Goal: Transaction & Acquisition: Download file/media

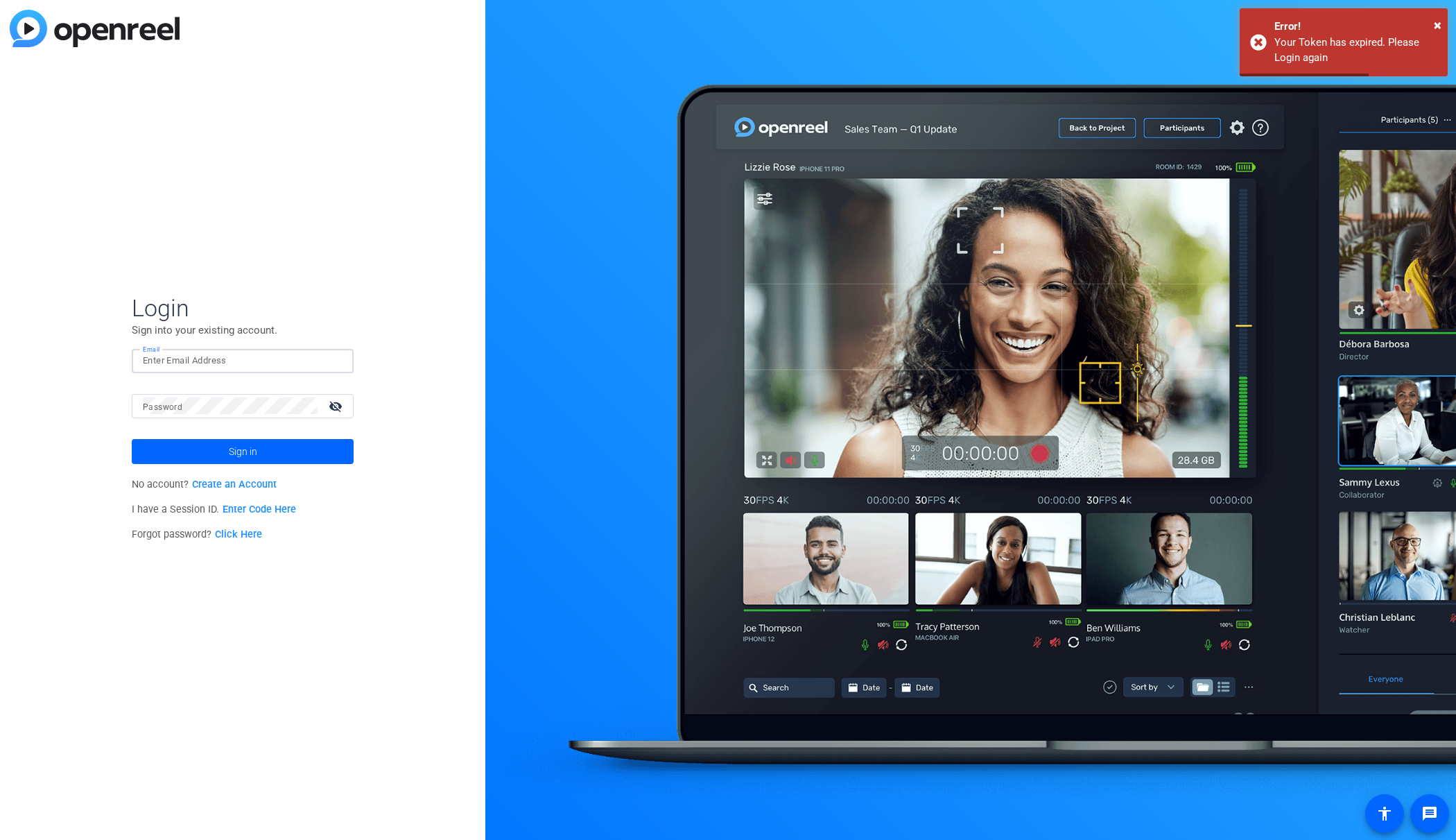
click at [177, 357] on input "Email" at bounding box center [243, 360] width 199 height 17
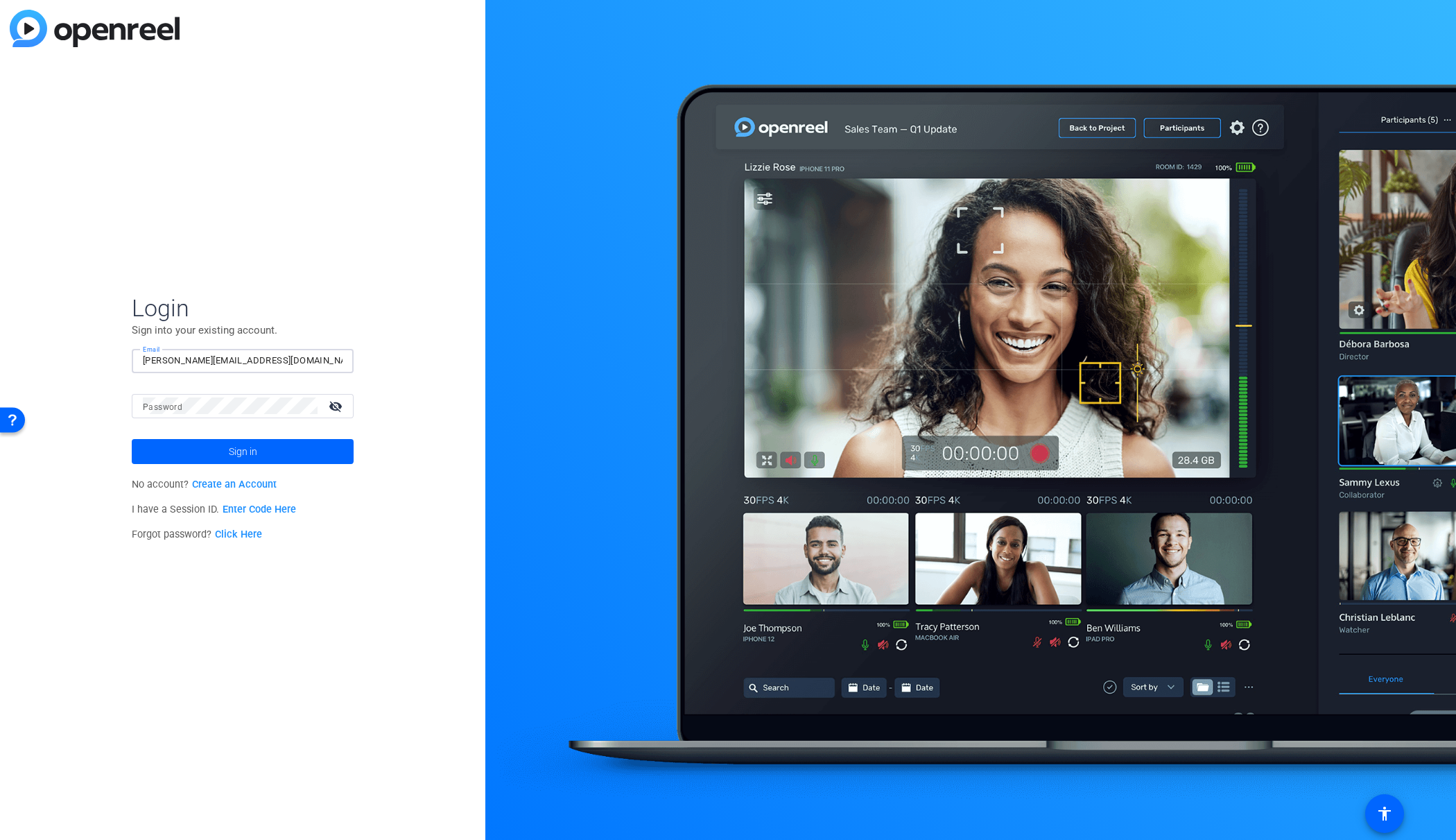
type input "[PERSON_NAME][EMAIL_ADDRESS][DOMAIN_NAME]"
click at [132, 439] on button "Sign in" at bounding box center [243, 452] width 222 height 25
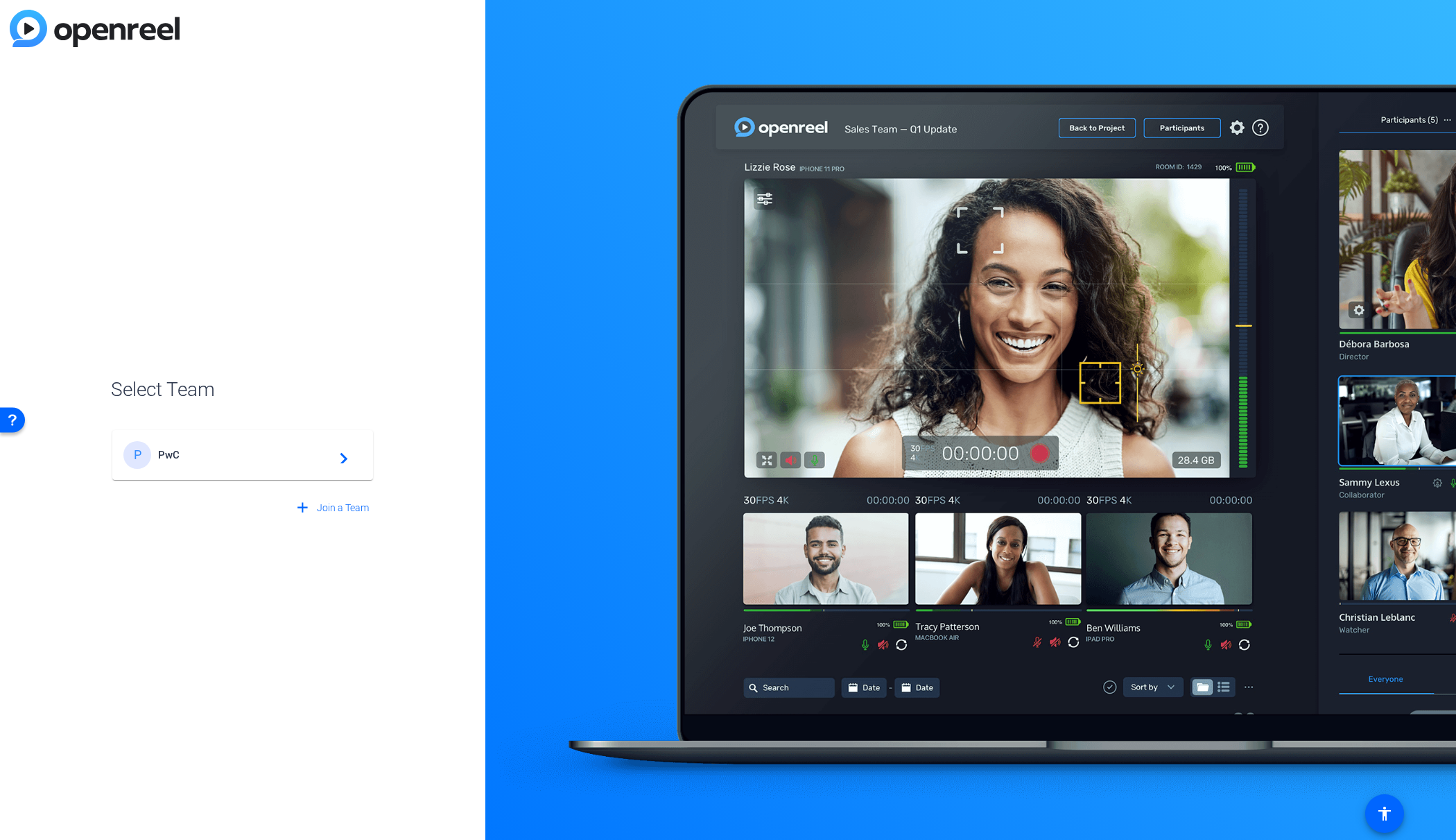
drag, startPoint x: 243, startPoint y: 445, endPoint x: 237, endPoint y: 440, distance: 7.8
click at [243, 445] on div "P PwC navigate_next" at bounding box center [243, 454] width 239 height 27
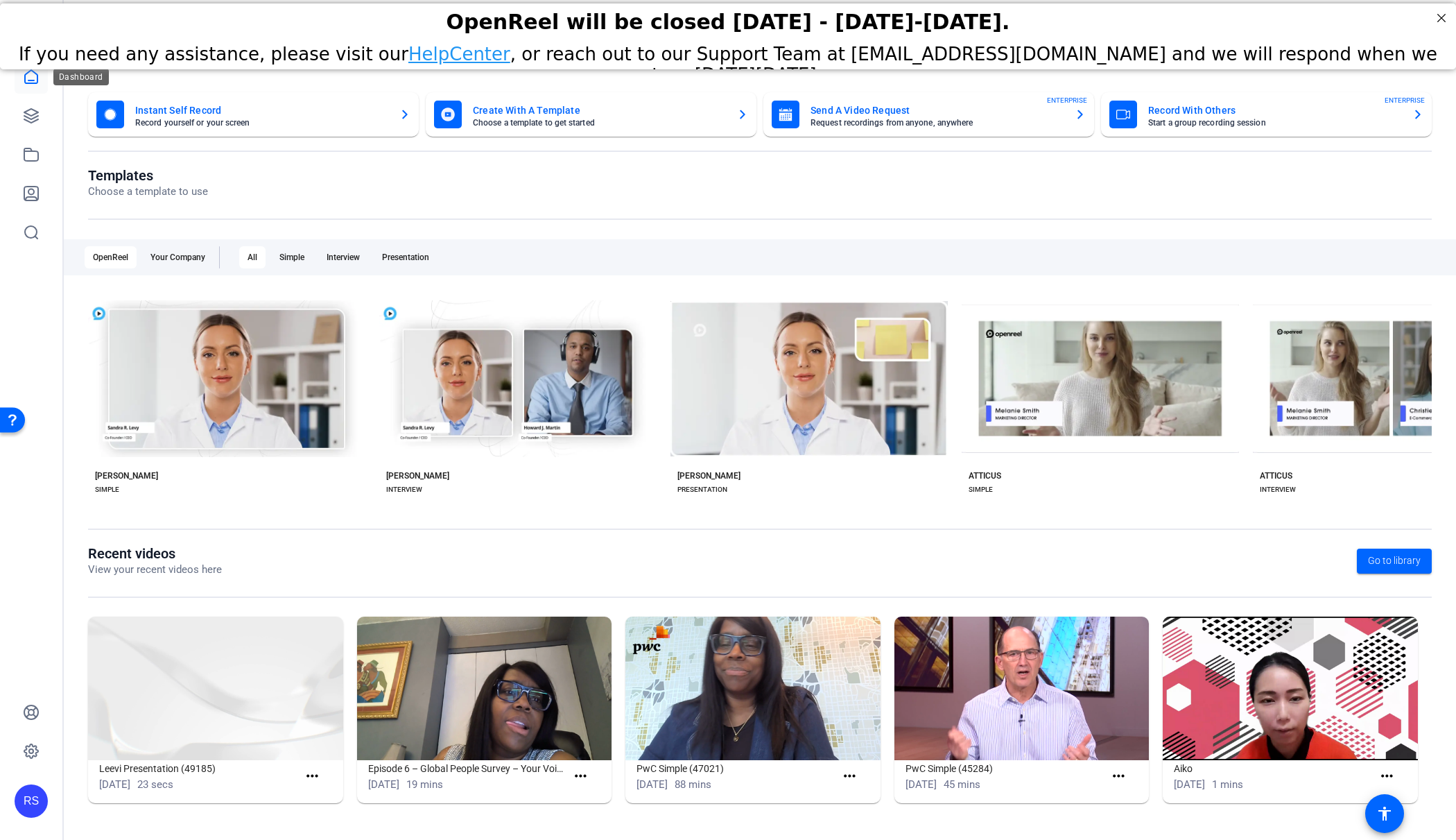
click at [33, 82] on icon at bounding box center [31, 77] width 17 height 17
click at [39, 120] on icon at bounding box center [31, 116] width 17 height 17
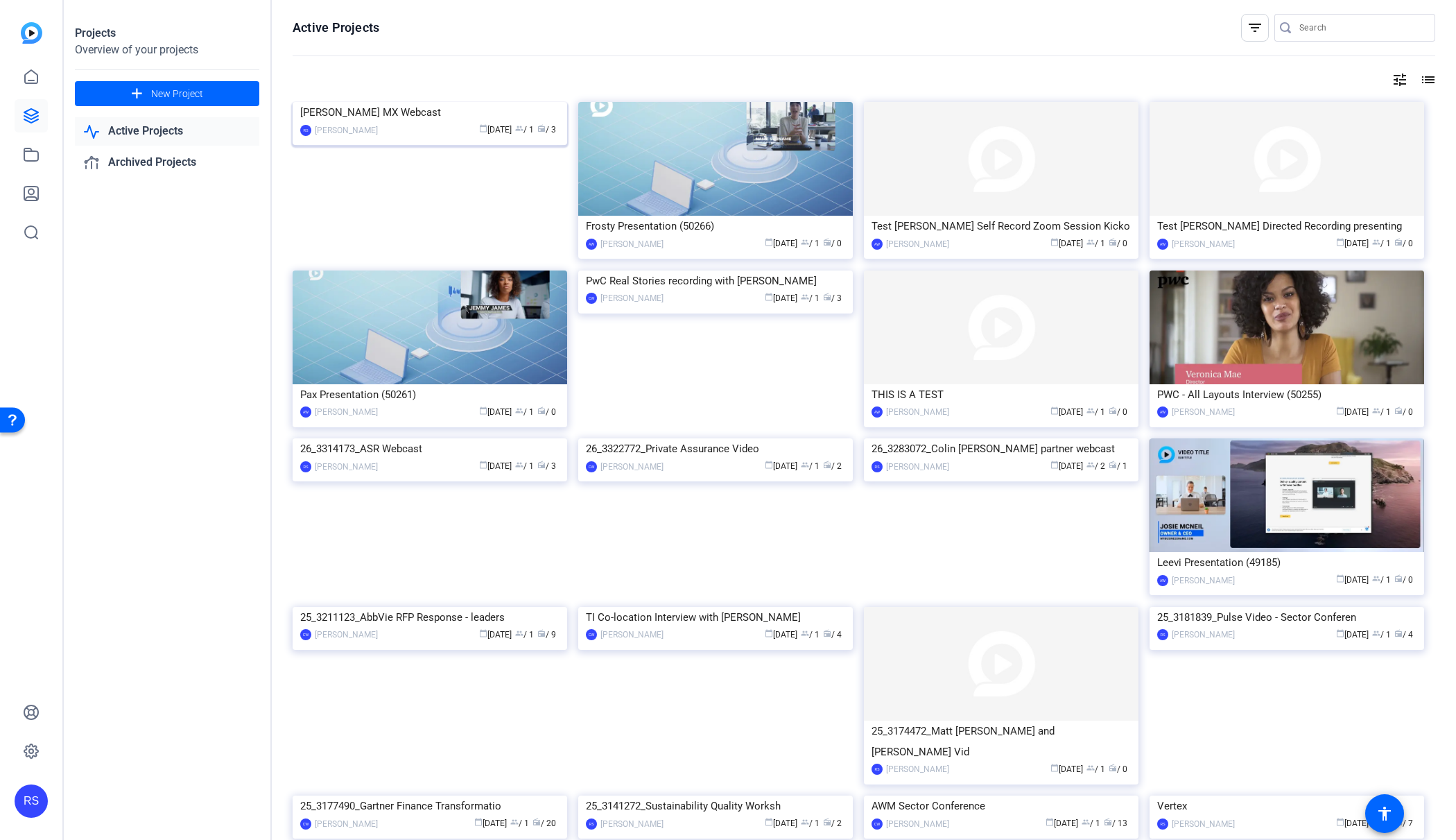
click at [472, 102] on img at bounding box center [430, 102] width 275 height 0
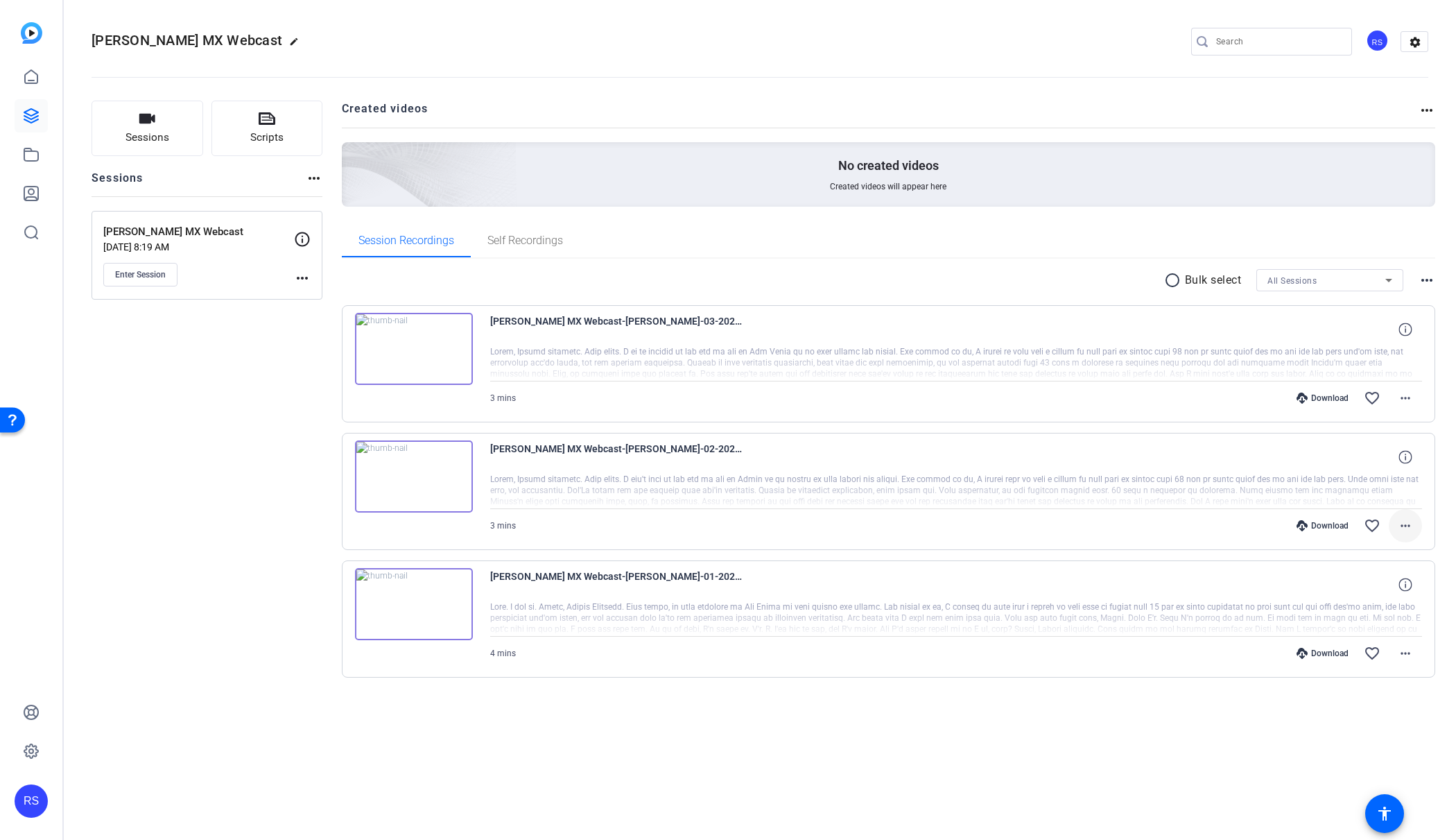
click at [1401, 524] on mat-icon "more_horiz" at bounding box center [1405, 526] width 17 height 17
click at [1372, 585] on span "Download MP4" at bounding box center [1369, 590] width 83 height 17
